Goal: Information Seeking & Learning: Learn about a topic

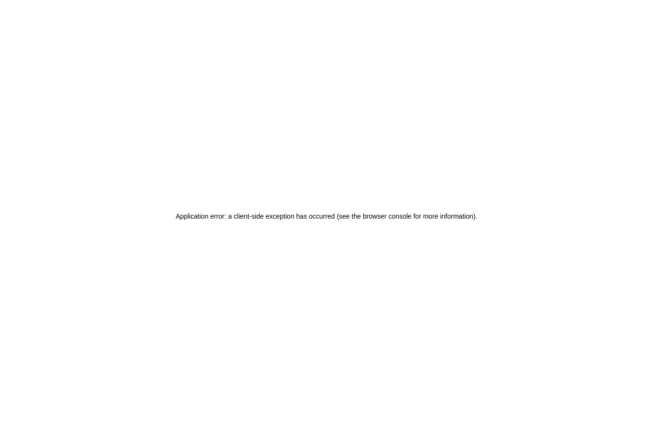
checkbox input "true"
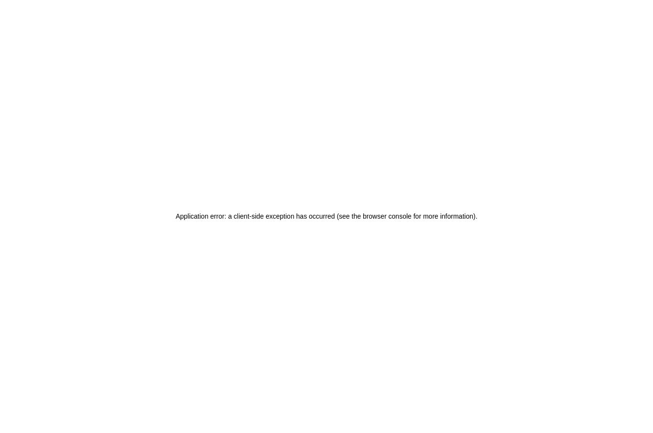
scroll to position [36, 0]
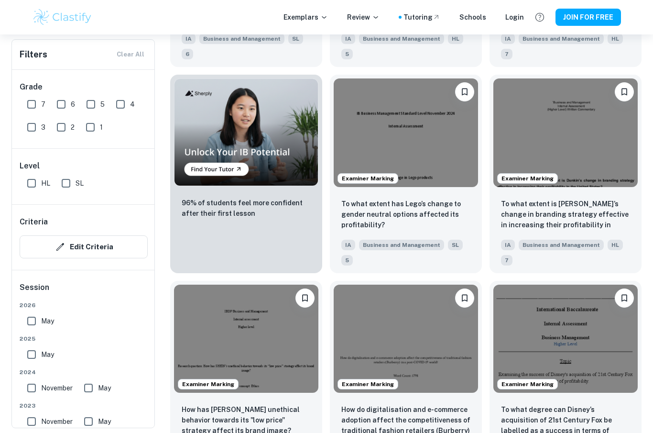
scroll to position [712, 0]
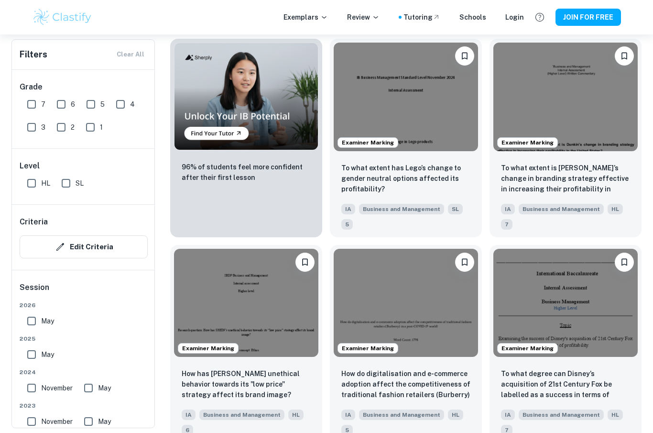
click at [451, 119] on img at bounding box center [406, 97] width 144 height 109
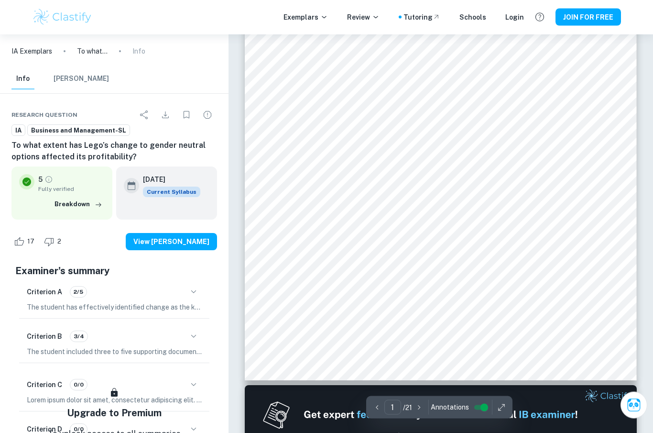
scroll to position [218, 0]
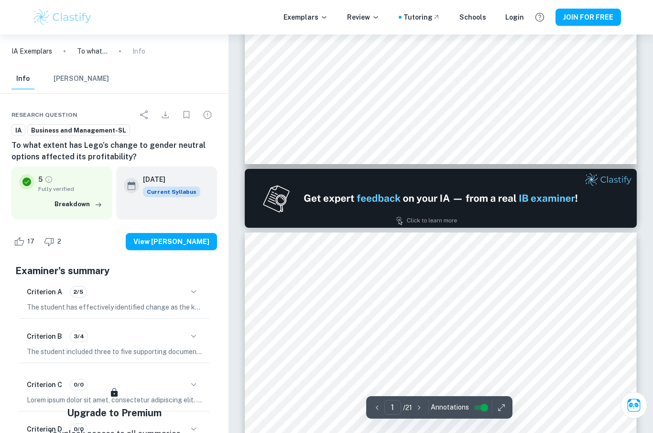
type input "2"
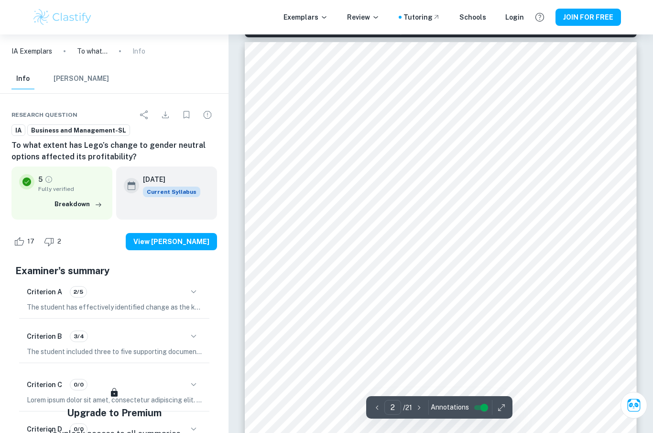
scroll to position [626, 0]
